Goal: Information Seeking & Learning: Learn about a topic

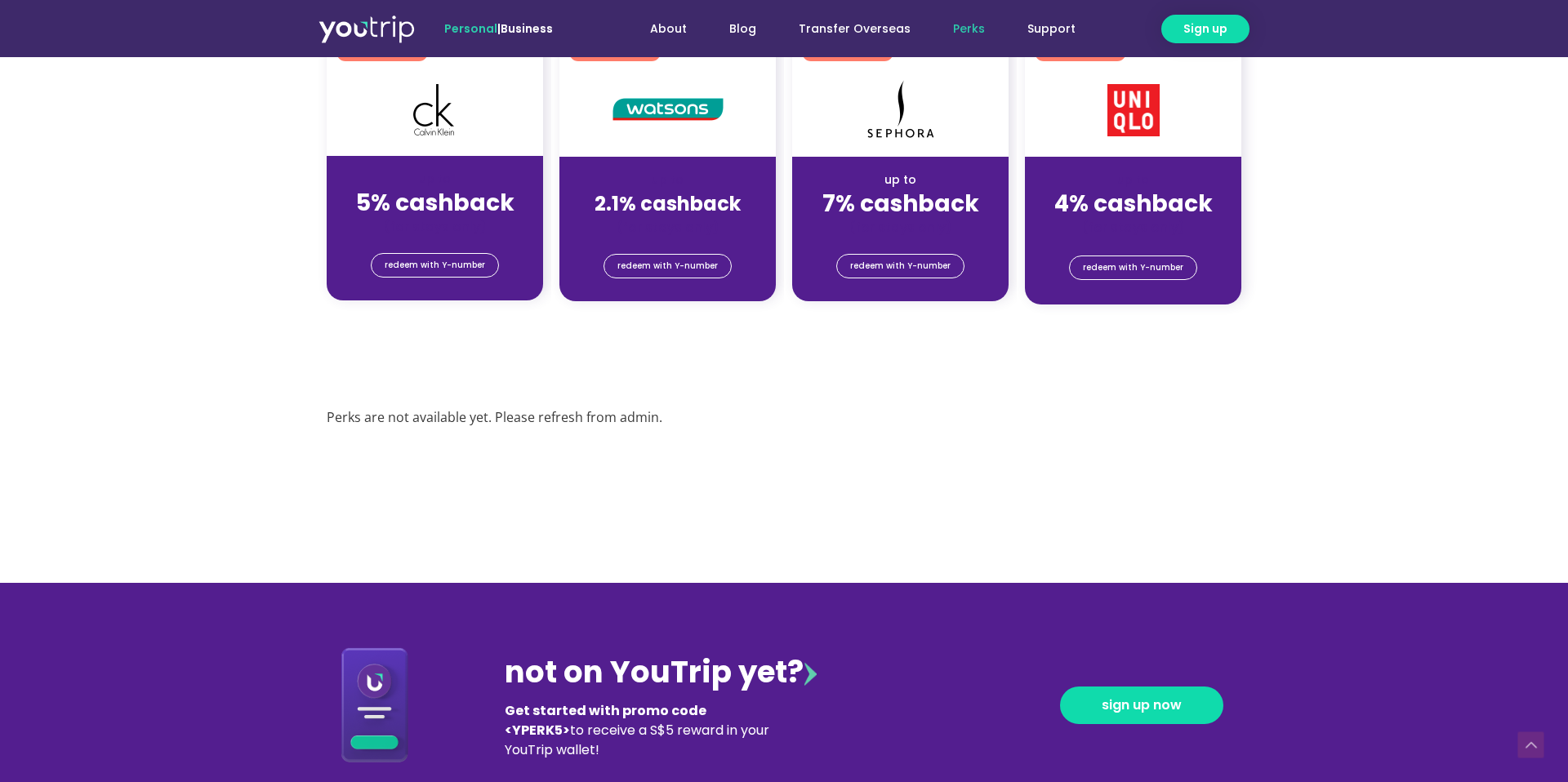
click at [606, 400] on div "Perks are not available yet. Please refresh from admin." at bounding box center [784, 418] width 931 height 41
click at [612, 414] on div "Perks are not available yet. Please refresh from admin." at bounding box center [784, 418] width 915 height 25
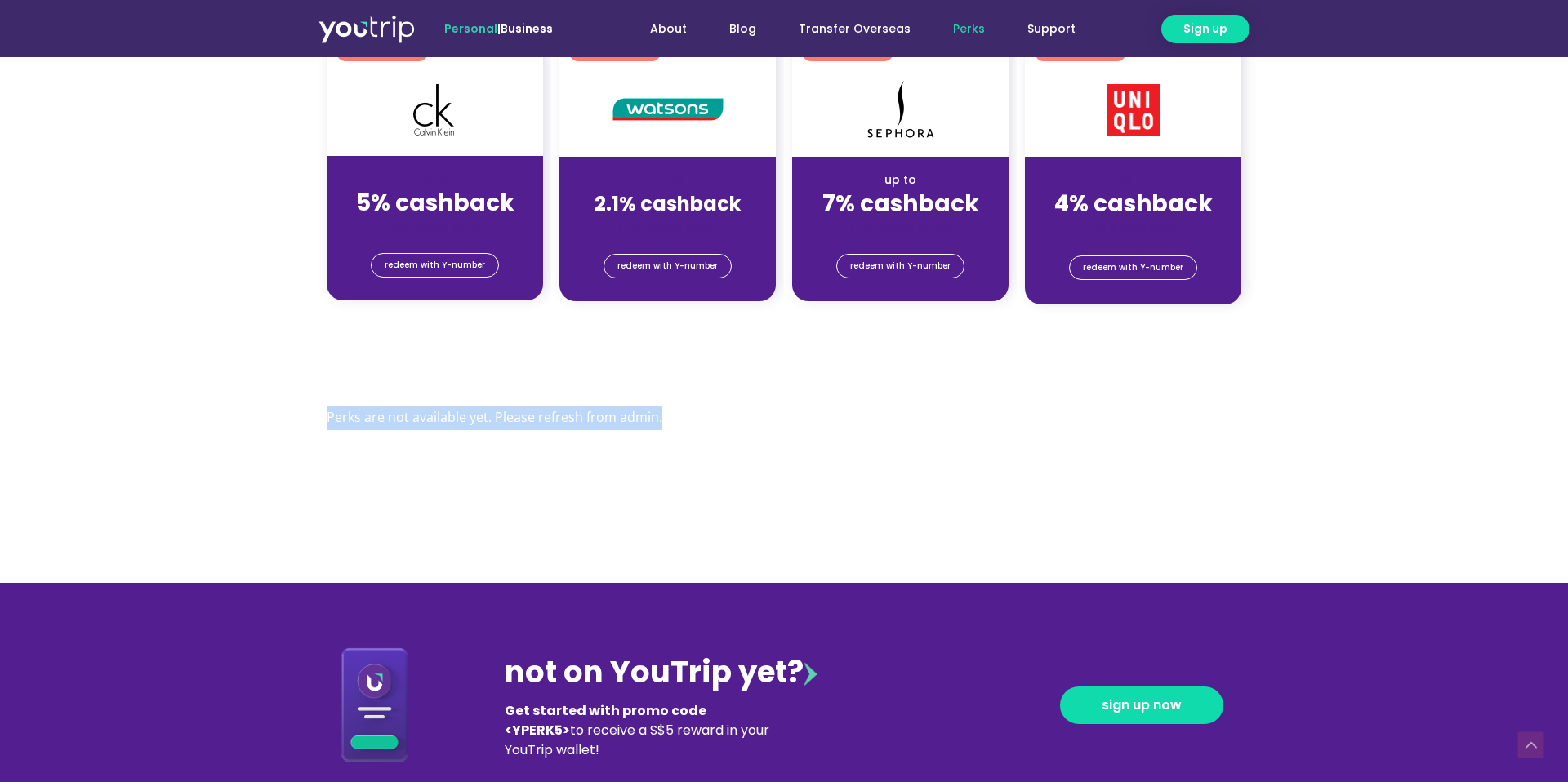
copy div "Perks are not available yet. Please refresh from admin."
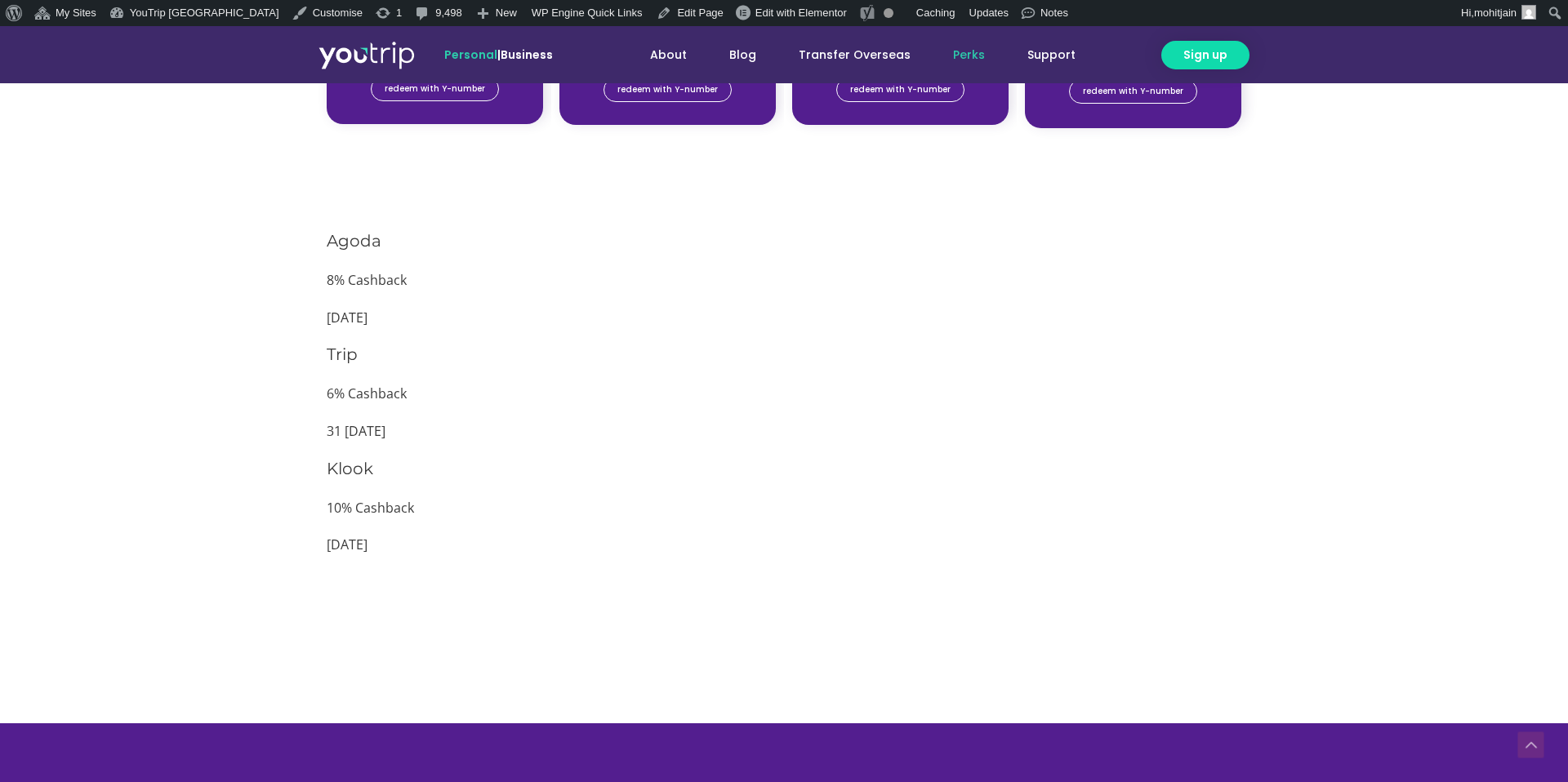
scroll to position [1543, 0]
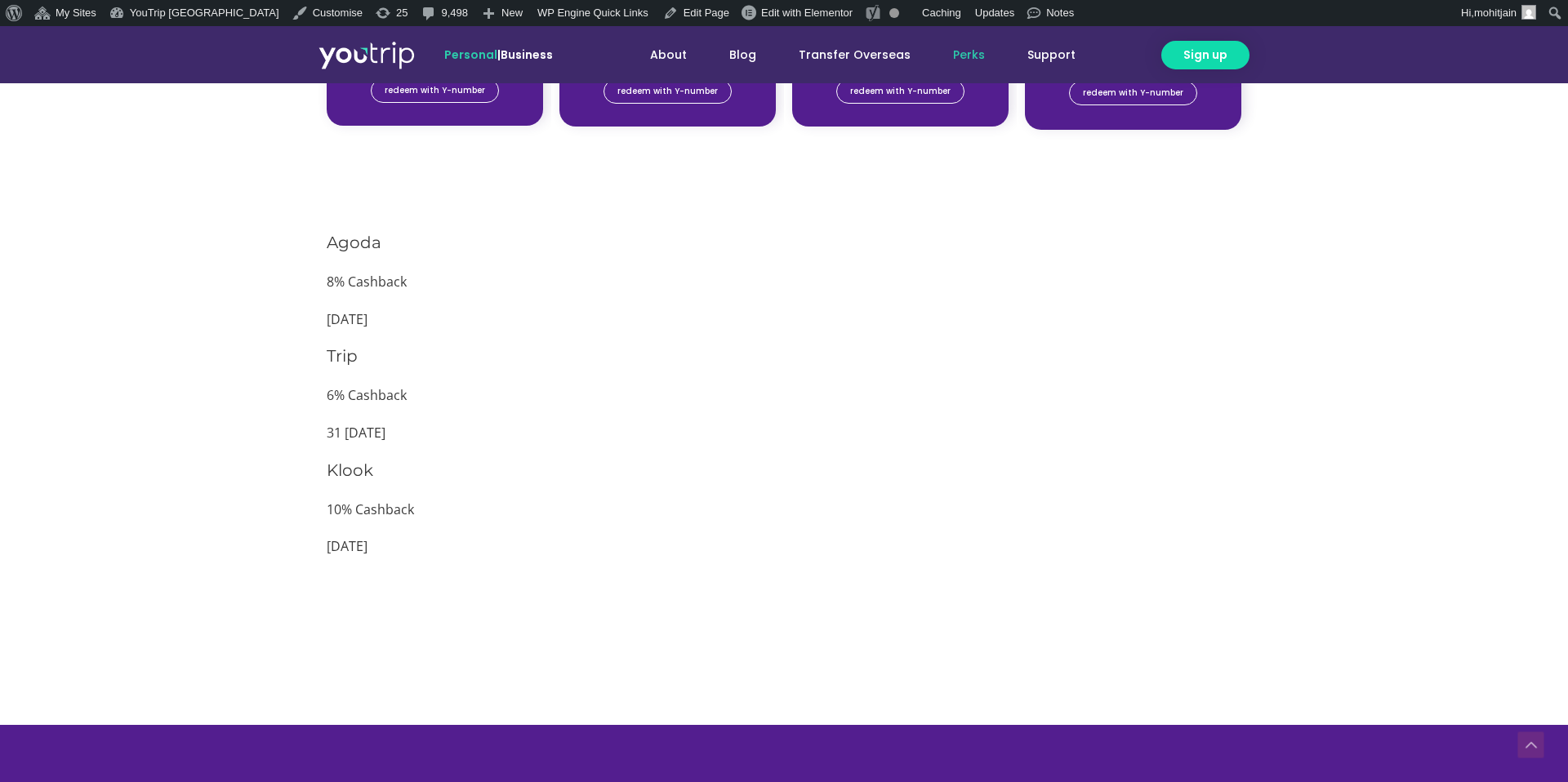
click at [477, 320] on p "31 Dec 2025" at bounding box center [784, 320] width 915 height 25
click at [379, 511] on p "10% Cashback" at bounding box center [784, 511] width 915 height 25
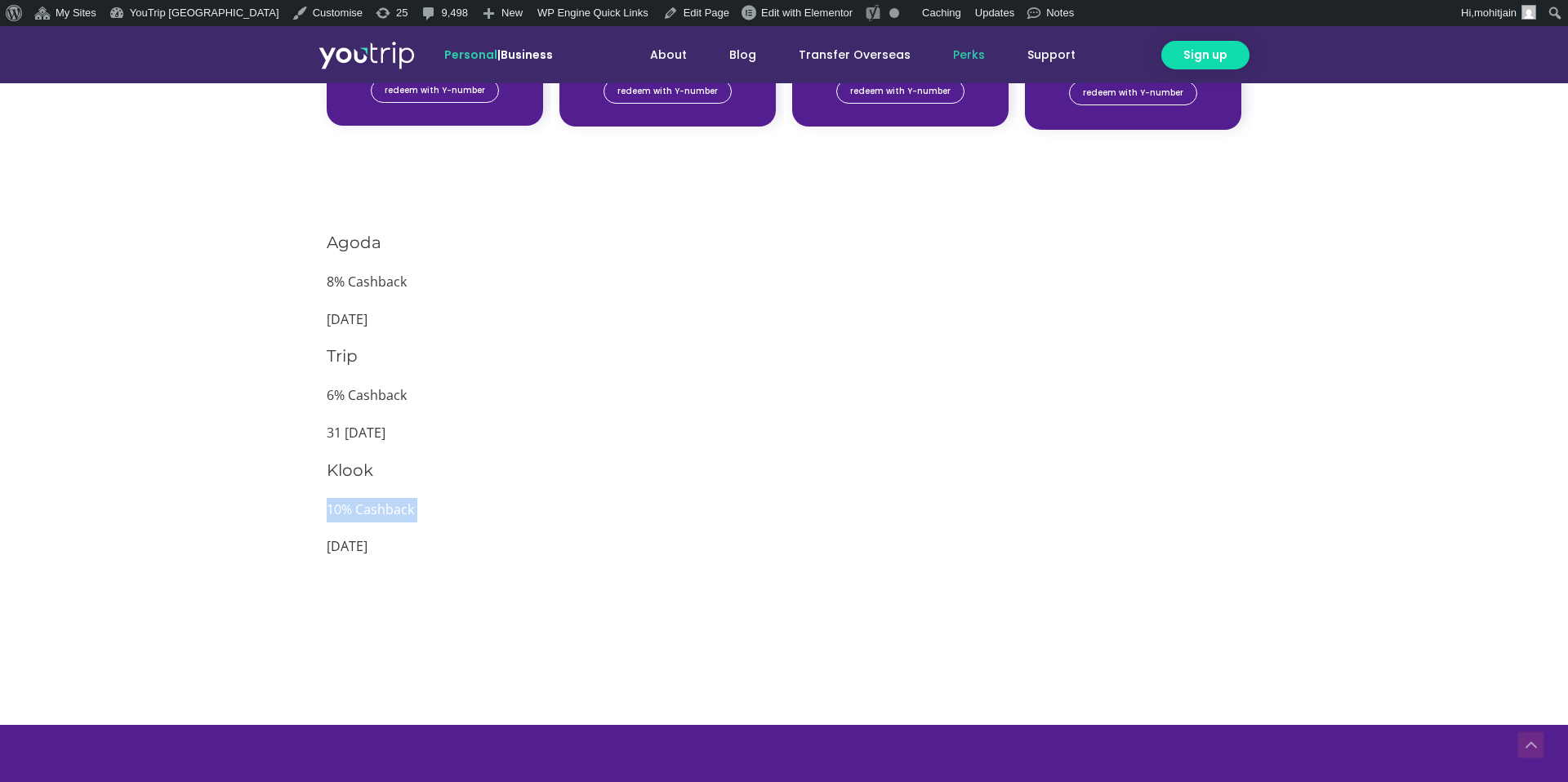
click at [379, 511] on p "10% Cashback" at bounding box center [784, 511] width 915 height 25
click at [353, 521] on p "10% Cashback" at bounding box center [784, 511] width 915 height 25
